Goal: Task Accomplishment & Management: Complete application form

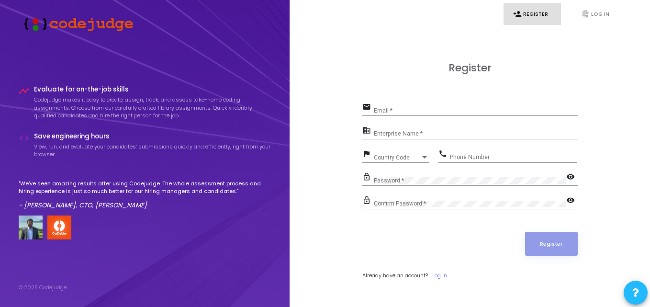
click at [403, 111] on input "Email *" at bounding box center [476, 110] width 204 height 7
click at [417, 101] on div "Email *" at bounding box center [476, 108] width 204 height 15
click at [406, 106] on div "Email *" at bounding box center [476, 108] width 204 height 15
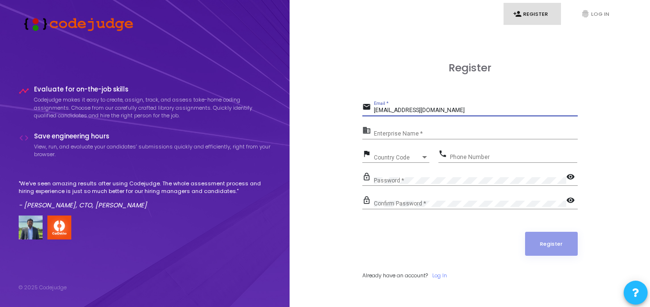
type input "[EMAIL_ADDRESS][DOMAIN_NAME]"
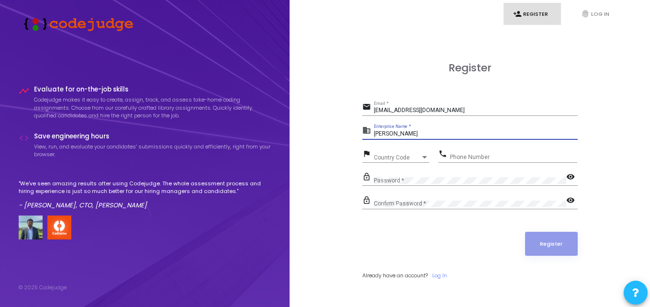
type input "[PERSON_NAME]"
click at [408, 154] on div "Country Code Country Code" at bounding box center [401, 155] width 55 height 15
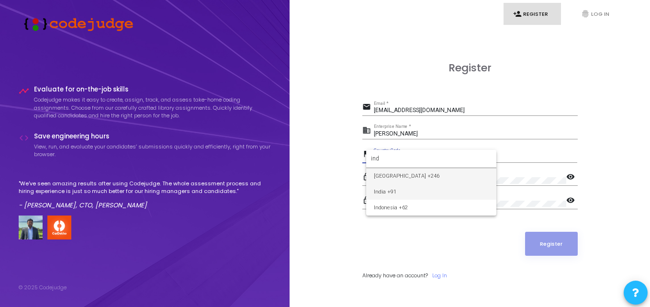
type input "ind"
click at [389, 188] on span "India +91" at bounding box center [431, 192] width 115 height 16
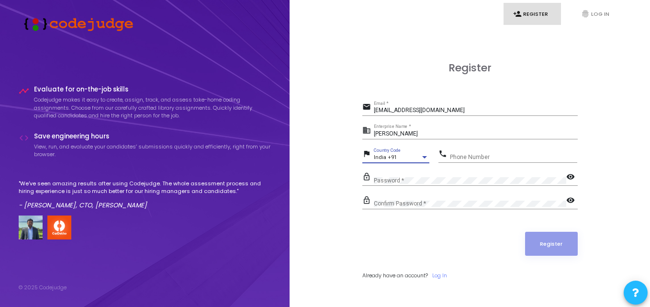
click at [477, 157] on input "Phone Number" at bounding box center [513, 157] width 127 height 7
type input "9467812429"
click at [423, 198] on div "Confirm Password *" at bounding box center [470, 201] width 192 height 15
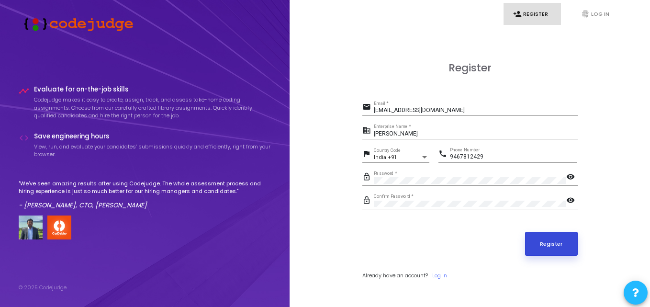
click at [551, 236] on button "Register" at bounding box center [551, 244] width 53 height 24
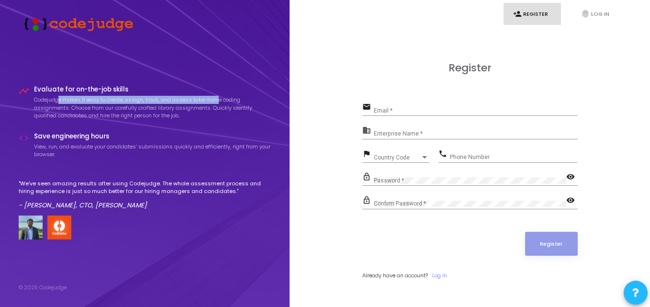
drag, startPoint x: 59, startPoint y: 99, endPoint x: 217, endPoint y: 101, distance: 158.3
click at [217, 101] on p "Codejudge makes it easy to create, assign, track, and assess take-home coding a…" at bounding box center [152, 108] width 237 height 24
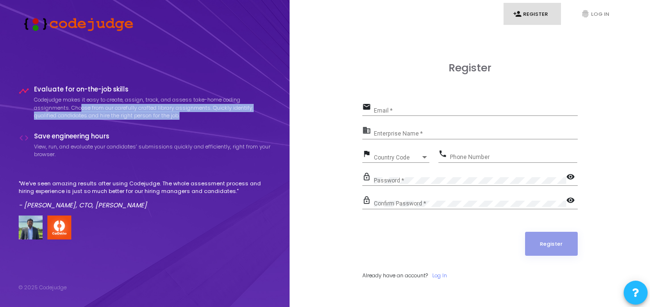
drag, startPoint x: 80, startPoint y: 109, endPoint x: 187, endPoint y: 120, distance: 107.2
click at [187, 120] on div "Evaluate for on-the-job skills Codejudge makes it easy to create, assign, track…" at bounding box center [152, 105] width 237 height 39
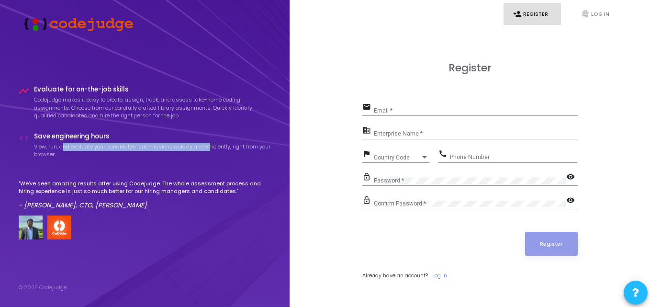
drag, startPoint x: 62, startPoint y: 146, endPoint x: 210, endPoint y: 150, distance: 148.3
click at [210, 150] on p "View, run, and evaluate your candidates’ submissions quickly and efficiently, r…" at bounding box center [152, 151] width 237 height 16
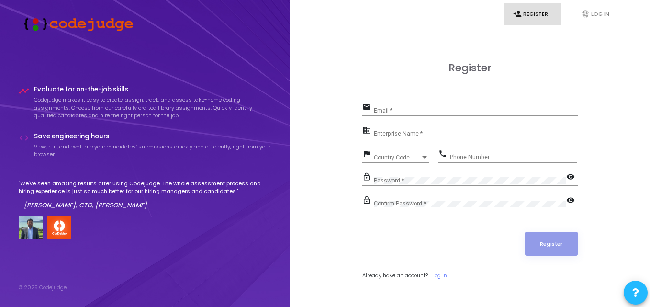
click at [55, 182] on p ""We've seen amazing results after using Codejudge. The whole assessment process…" at bounding box center [145, 187] width 253 height 16
drag, startPoint x: 66, startPoint y: 192, endPoint x: 204, endPoint y: 192, distance: 138.7
click at [204, 192] on p ""We've seen amazing results after using Codejudge. The whole assessment process…" at bounding box center [145, 187] width 253 height 16
click at [402, 110] on input "Email *" at bounding box center [476, 110] width 204 height 7
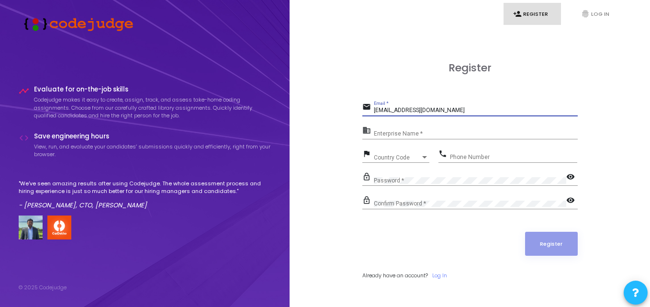
type input "[EMAIL_ADDRESS][DOMAIN_NAME]"
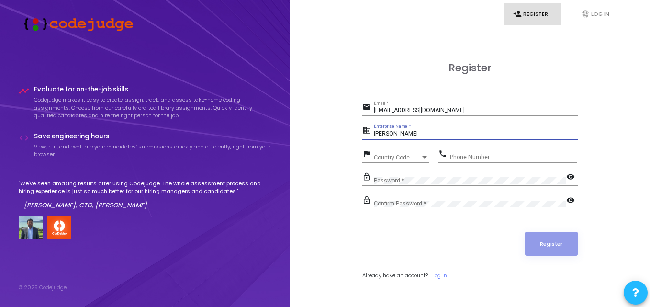
type input "[PERSON_NAME]"
click at [418, 150] on div "Country Code Country Code" at bounding box center [401, 155] width 55 height 15
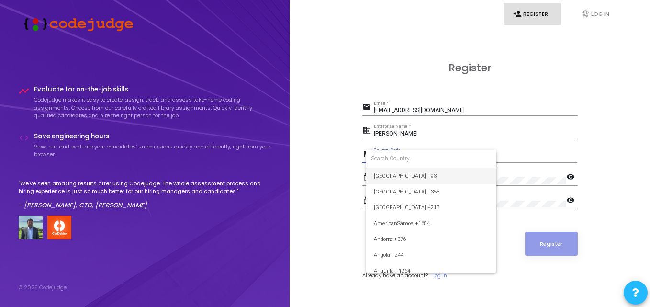
click at [410, 159] on input at bounding box center [431, 158] width 121 height 9
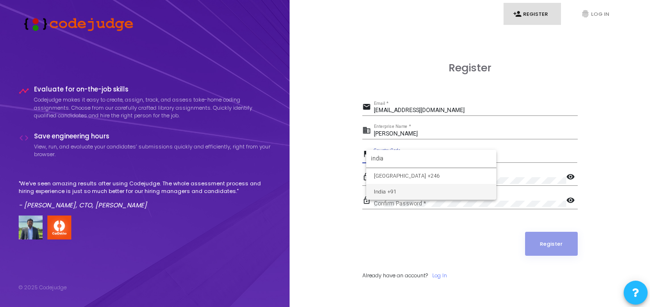
type input "india"
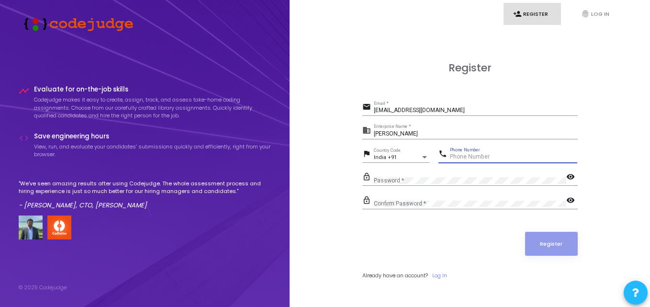
click at [462, 154] on input "Phone Number" at bounding box center [513, 157] width 127 height 7
type input "9467812429"
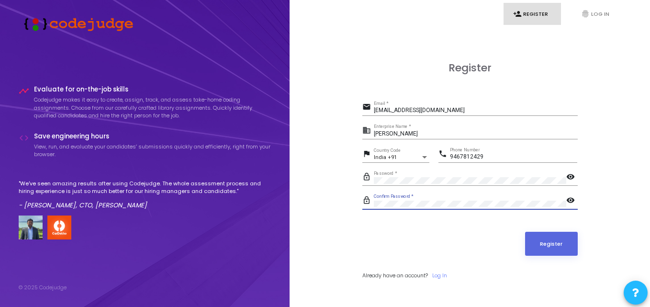
click at [525, 232] on button "Register" at bounding box center [551, 244] width 53 height 24
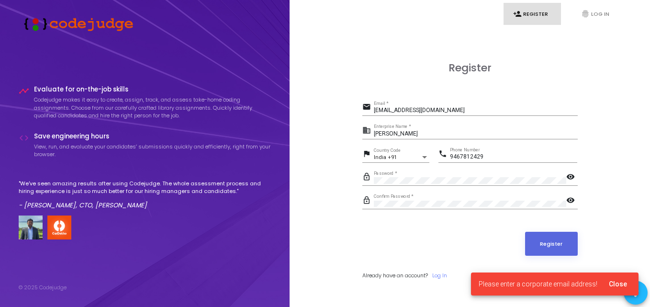
click at [520, 283] on span "Please enter a corporate email address!" at bounding box center [537, 284] width 119 height 10
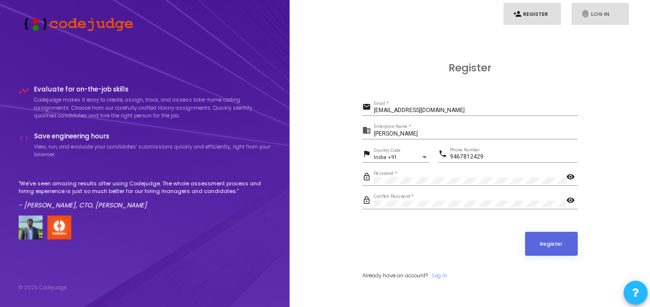
click at [604, 5] on link "fingerprint Log In" at bounding box center [599, 14] width 57 height 22
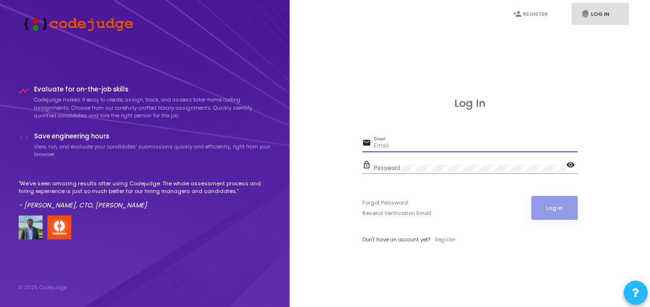
click at [408, 147] on input "Email" at bounding box center [476, 146] width 204 height 7
type input "[EMAIL_ADDRESS][DOMAIN_NAME]"
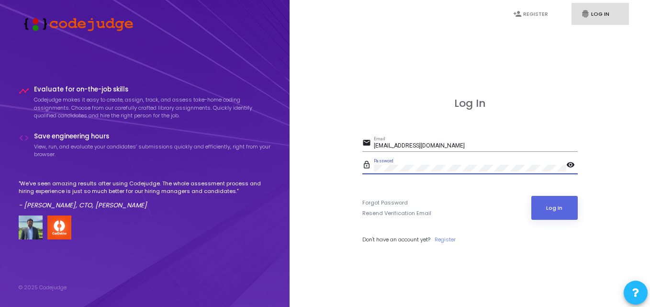
click at [531, 196] on button "Log In" at bounding box center [554, 208] width 46 height 24
click at [450, 242] on link "Register" at bounding box center [444, 239] width 21 height 8
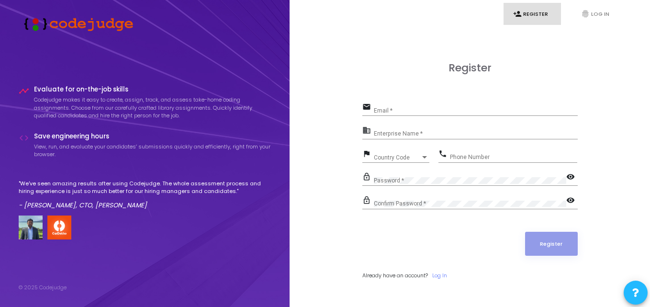
click at [418, 131] on input "Enterprise Name *" at bounding box center [476, 134] width 204 height 7
click at [403, 106] on div "Email *" at bounding box center [476, 108] width 204 height 15
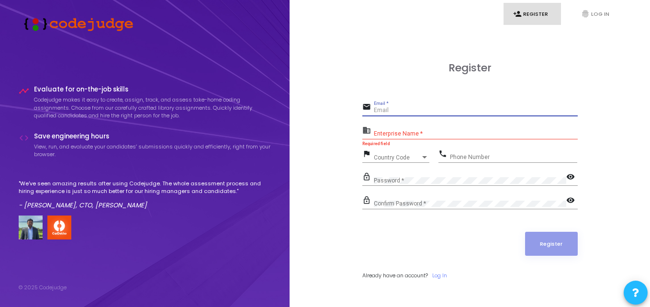
click at [635, 290] on icon at bounding box center [635, 292] width 7 height 7
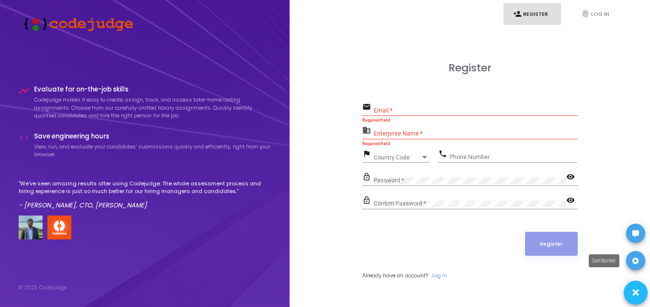
click at [635, 260] on icon at bounding box center [635, 260] width 7 height 7
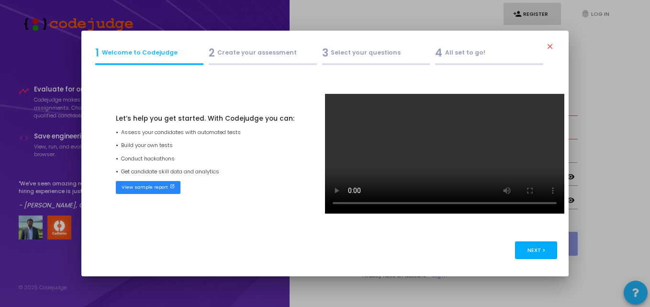
click at [533, 251] on button "Next >" at bounding box center [536, 250] width 43 height 18
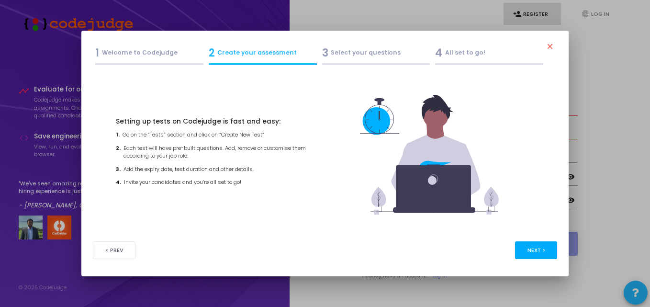
click at [533, 251] on button "Next >" at bounding box center [536, 250] width 43 height 18
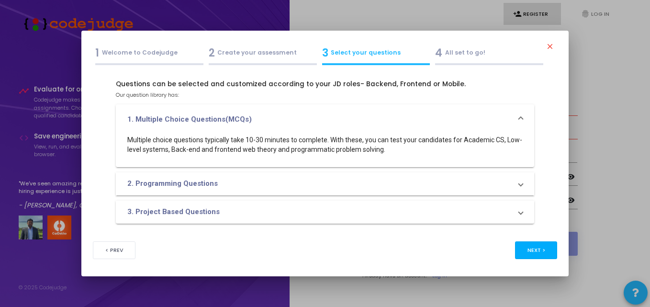
click at [533, 251] on button "Next >" at bounding box center [536, 250] width 43 height 18
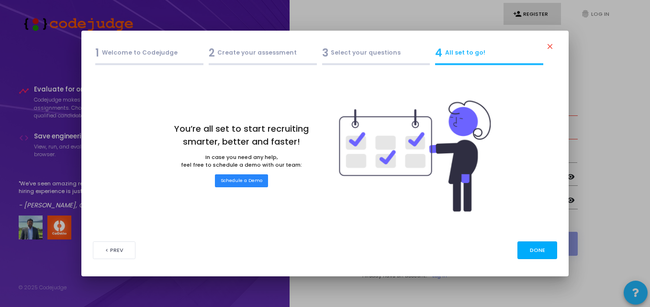
click at [533, 251] on button "Done" at bounding box center [537, 250] width 40 height 18
